Goal: Task Accomplishment & Management: Complete application form

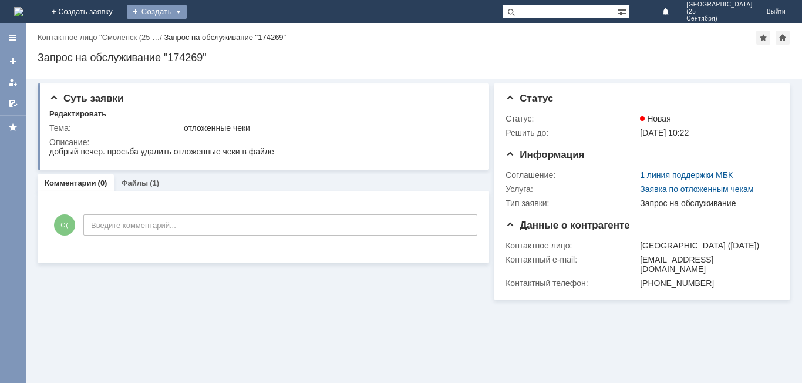
click at [187, 15] on div "Создать" at bounding box center [157, 12] width 60 height 14
click at [219, 29] on link "Заявка" at bounding box center [173, 35] width 89 height 14
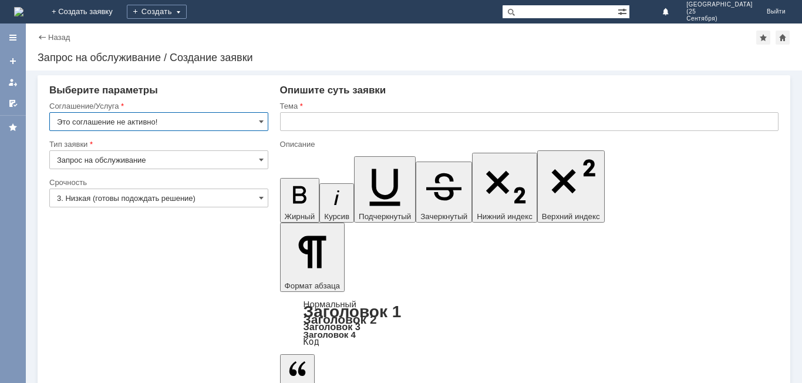
click at [254, 120] on input "Это соглашение не активно!" at bounding box center [158, 121] width 219 height 19
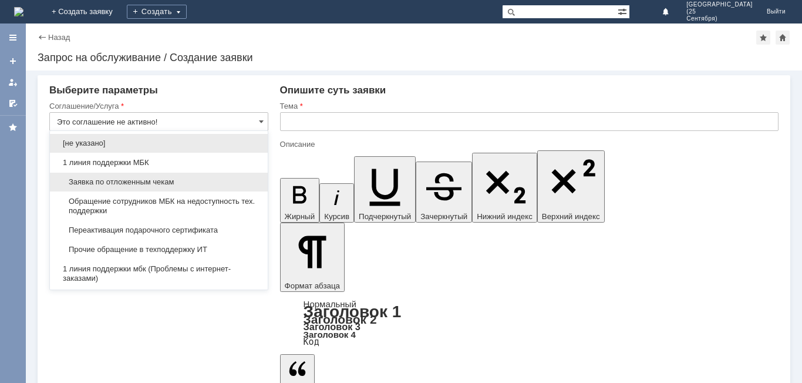
click at [213, 181] on span "Заявка по отложенным чекам" at bounding box center [159, 181] width 204 height 9
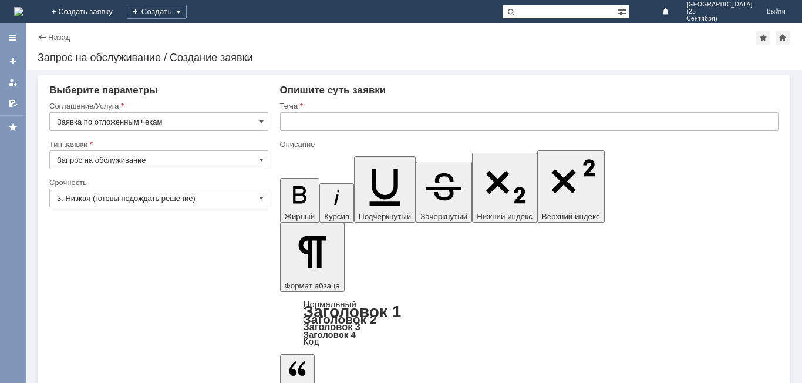
type input "Заявка по отложенным чекам"
click at [233, 199] on input "3. Низкая (готовы подождать решение)" at bounding box center [158, 198] width 219 height 19
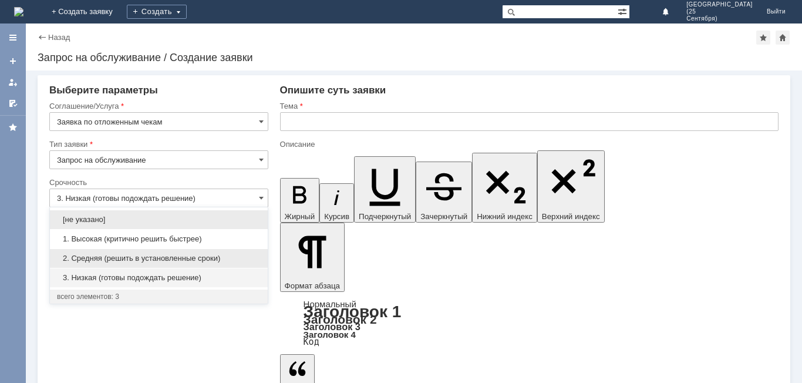
click at [197, 257] on span "2. Средняя (решить в установленные сроки)" at bounding box center [159, 258] width 204 height 9
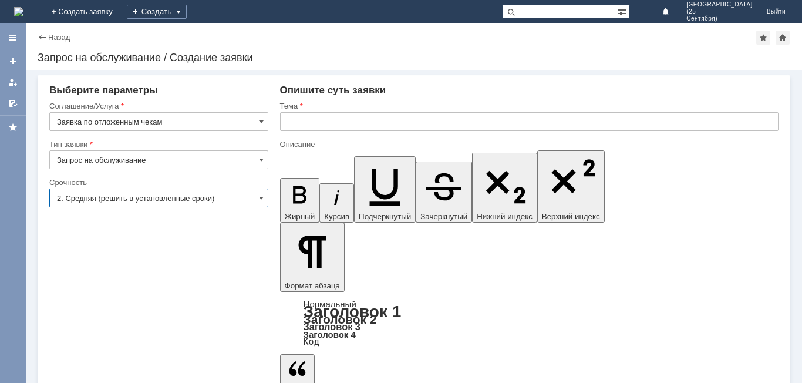
type input "2. Средняя (решить в установленные сроки)"
click at [368, 123] on input "text" at bounding box center [529, 121] width 499 height 19
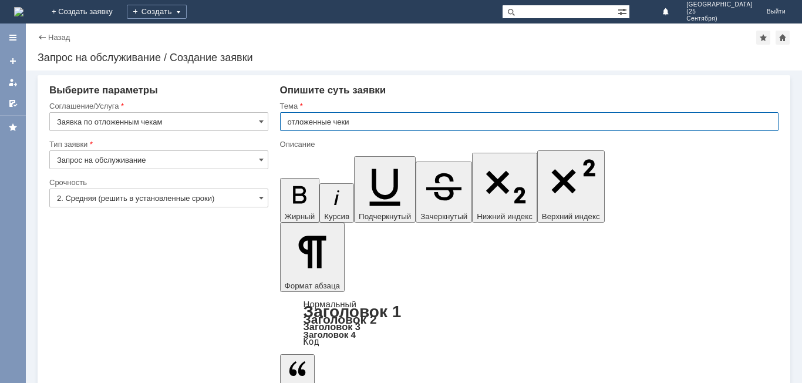
type input "отложенные чеки"
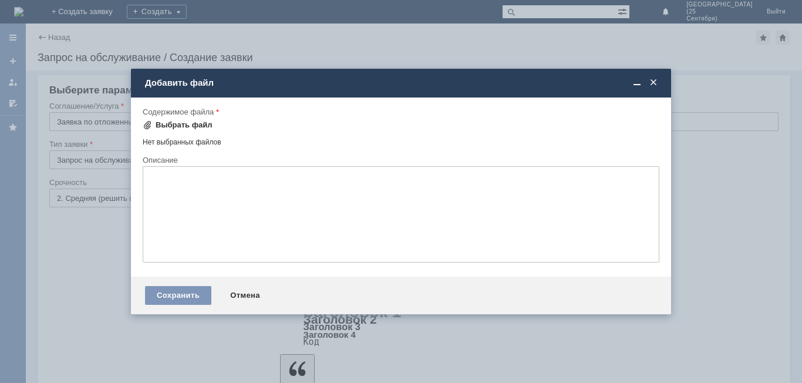
click at [184, 128] on div "Выбрать файл" at bounding box center [184, 124] width 57 height 9
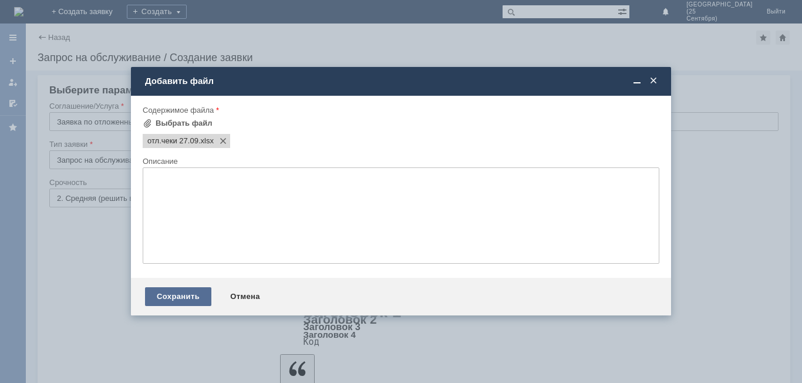
click at [185, 297] on div "Сохранить" at bounding box center [178, 296] width 66 height 19
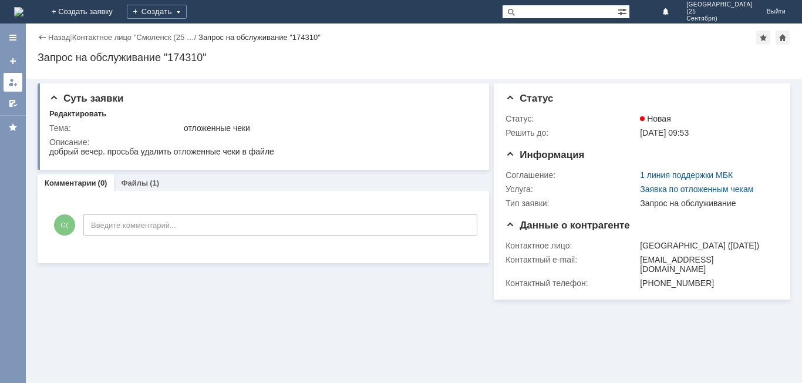
click at [10, 78] on div at bounding box center [12, 82] width 9 height 9
click at [0, 78] on div at bounding box center [0, 203] width 0 height 360
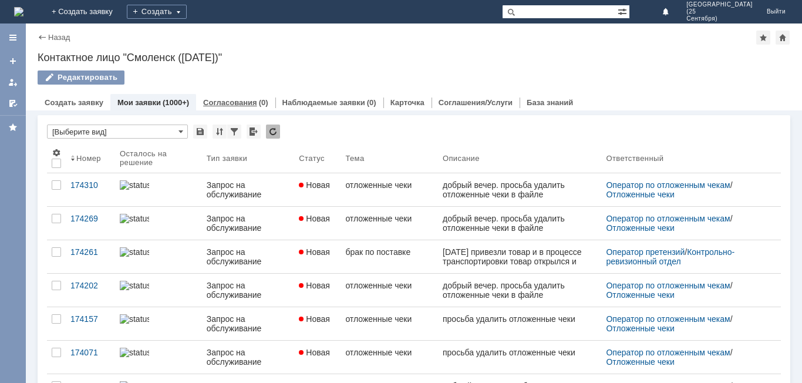
click at [264, 105] on div "Согласования (0)" at bounding box center [235, 102] width 79 height 17
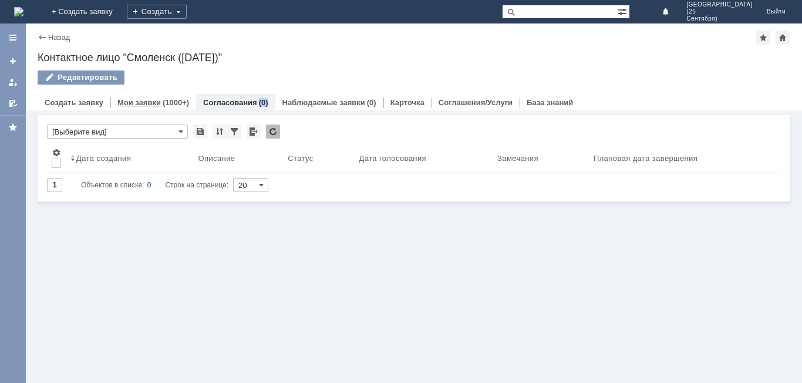
click at [132, 102] on link "Мои заявки" at bounding box center [138, 102] width 43 height 9
